Goal: Task Accomplishment & Management: Complete application form

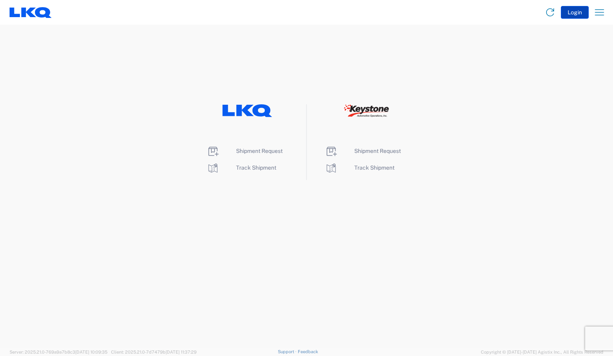
click at [574, 13] on button "Login" at bounding box center [575, 12] width 28 height 13
click at [258, 150] on span "Shipment Request" at bounding box center [259, 151] width 47 height 6
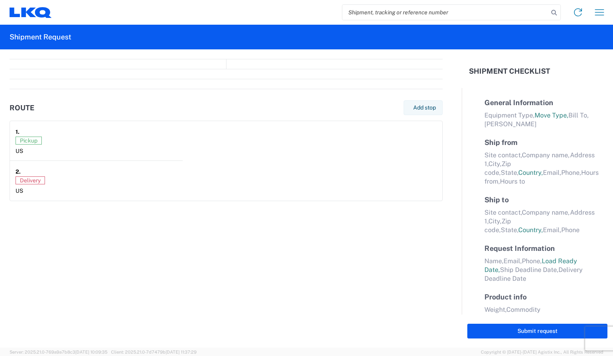
select select "FULL"
select select "LBS"
select select "IN"
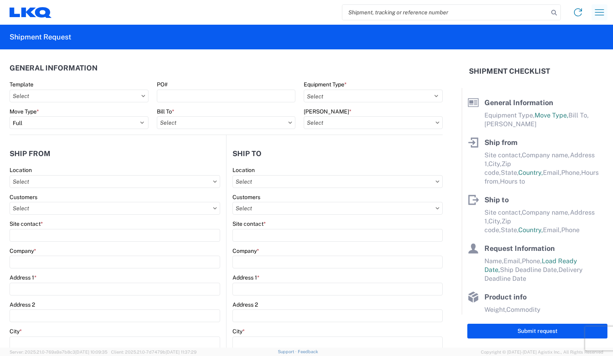
click at [602, 11] on icon "button" at bounding box center [599, 12] width 13 height 13
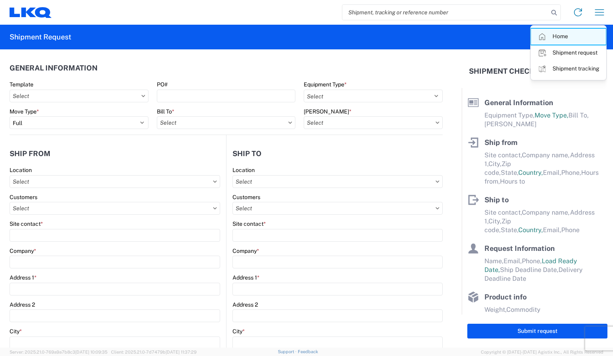
click at [560, 37] on link "Home" at bounding box center [568, 37] width 75 height 16
